Goal: Information Seeking & Learning: Learn about a topic

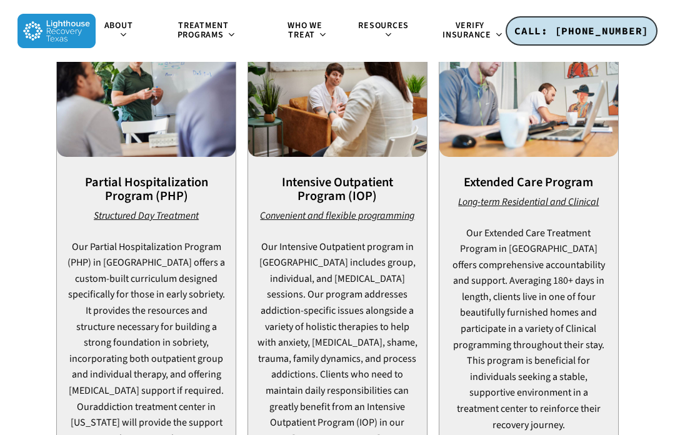
scroll to position [854, 0]
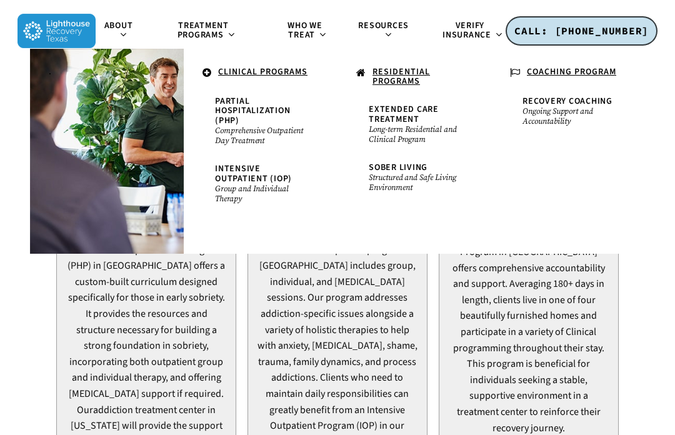
click at [393, 76] on u "RESIDENTIAL PROGRAMS" at bounding box center [402, 77] width 58 height 22
click at [411, 81] on u "RESIDENTIAL PROGRAMS" at bounding box center [402, 77] width 58 height 22
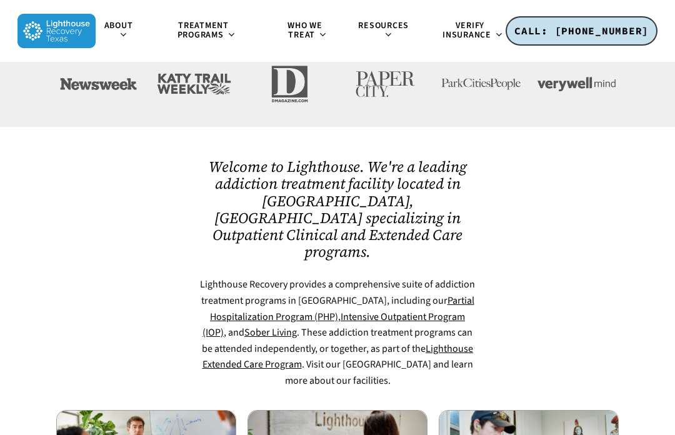
scroll to position [482, 0]
